Goal: Task Accomplishment & Management: Complete application form

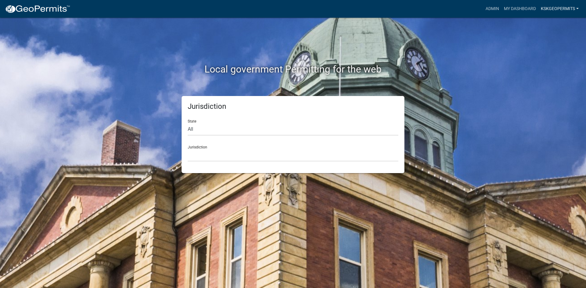
click at [565, 8] on link "KSKgeopermits" at bounding box center [559, 9] width 43 height 12
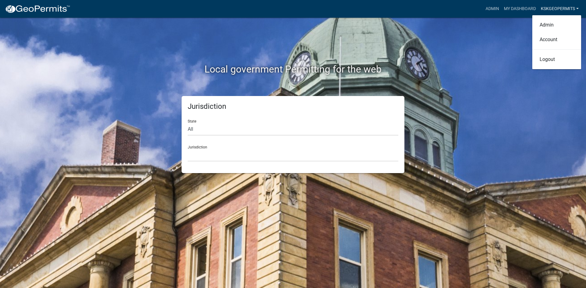
click at [565, 8] on link "KSKgeopermits" at bounding box center [559, 9] width 43 height 12
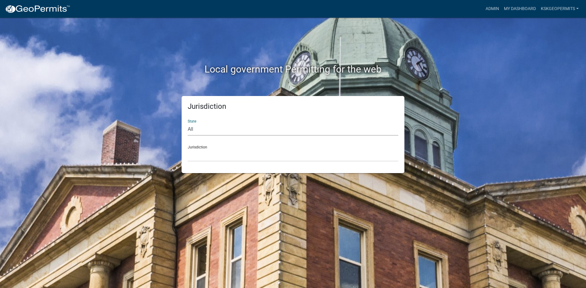
click at [193, 130] on select "All [US_STATE] [US_STATE] [US_STATE] [US_STATE] [US_STATE] [US_STATE] [US_STATE…" at bounding box center [293, 129] width 211 height 13
select select "[US_STATE]"
click at [188, 123] on select "All [US_STATE] [US_STATE] [US_STATE] [US_STATE] [US_STATE] [US_STATE] [US_STATE…" at bounding box center [293, 129] width 211 height 13
click at [196, 154] on select "City of [GEOGRAPHIC_DATA], [US_STATE] City of [GEOGRAPHIC_DATA], [US_STATE] Cit…" at bounding box center [293, 155] width 211 height 13
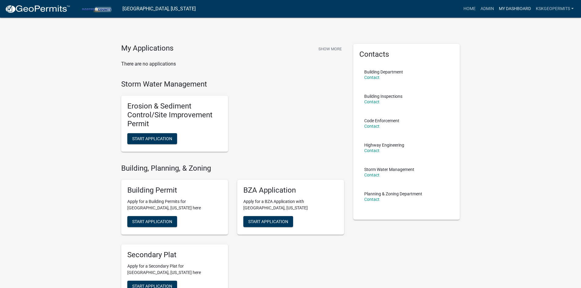
click at [508, 8] on link "My Dashboard" at bounding box center [514, 9] width 37 height 12
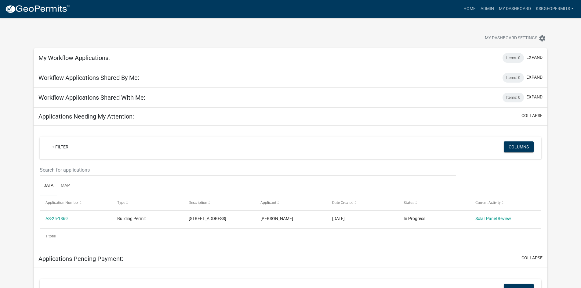
scroll to position [31, 0]
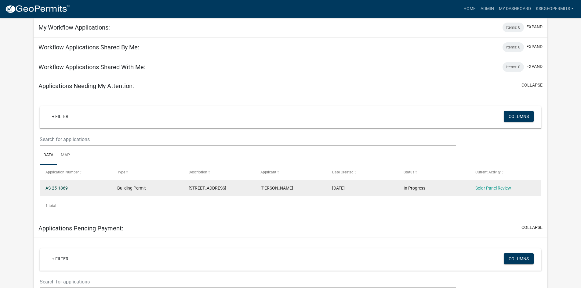
click at [57, 188] on link "AS-25-1869" at bounding box center [56, 188] width 22 height 5
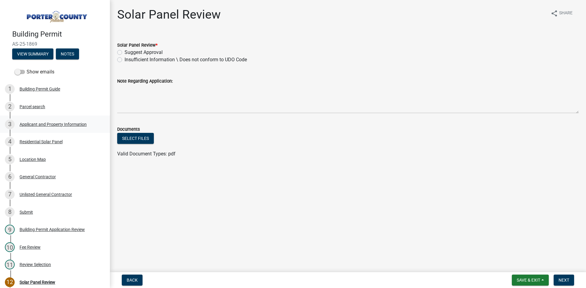
click at [57, 124] on div "Applicant and Property Information" at bounding box center [53, 124] width 67 height 4
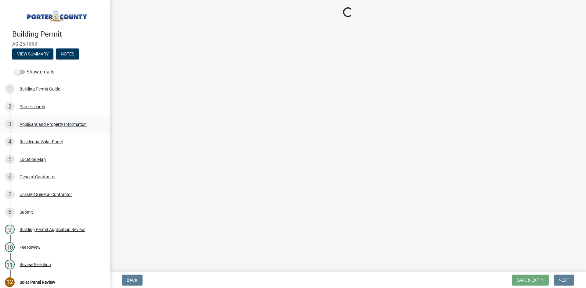
select select "eebc071e-620a-4db8-83e9-cb6b194c67e9"
select select "c796f995-08fe-487b-a20e-70ab553361d3"
select select "68443564-48e1-43c6-a0d4-c0cb5fd0b89f"
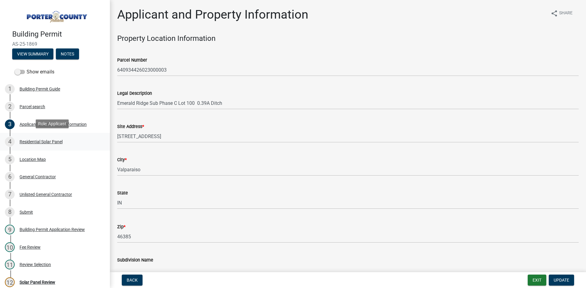
click at [44, 140] on div "Residential Solar Panel" at bounding box center [41, 142] width 43 height 4
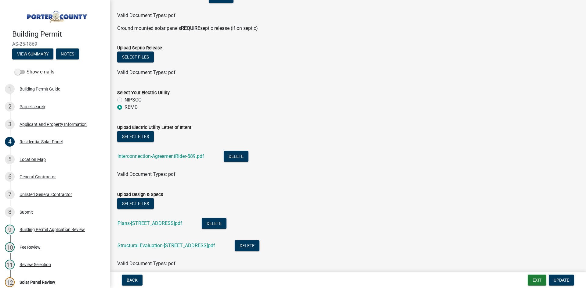
scroll to position [332, 0]
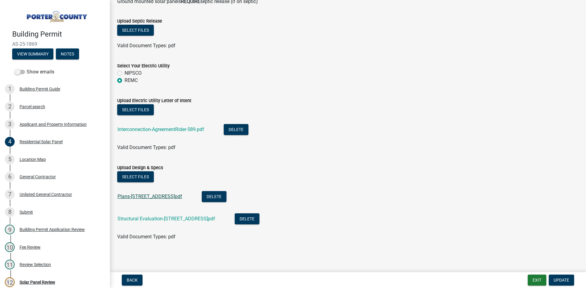
click at [146, 198] on link "Plans-[STREET_ADDRESS]pdf" at bounding box center [149, 197] width 65 height 6
